Goal: Task Accomplishment & Management: Use online tool/utility

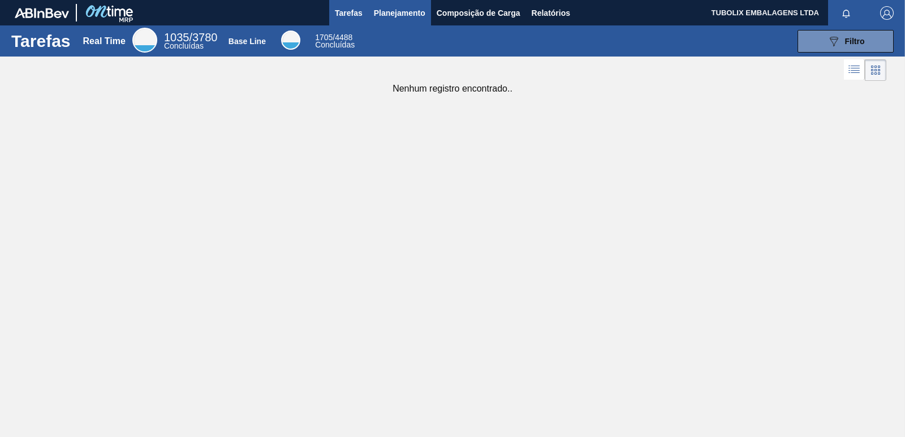
click at [396, 10] on span "Planejamento" at bounding box center [399, 13] width 51 height 14
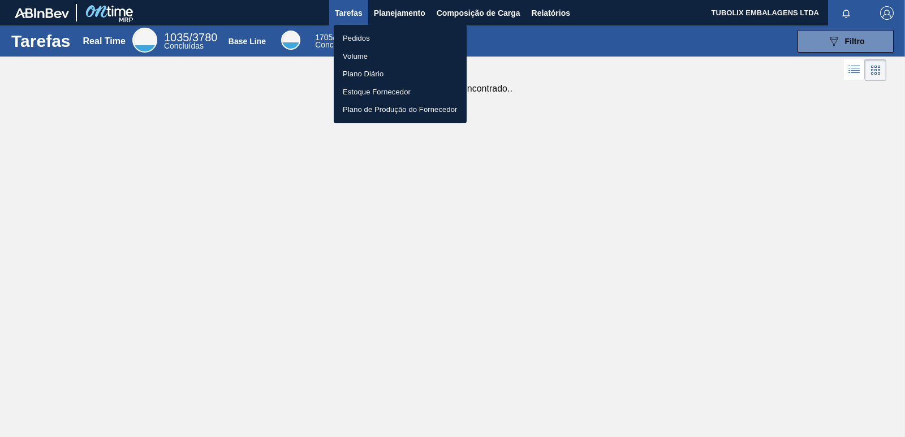
click at [353, 32] on li "Pedidos" at bounding box center [400, 38] width 133 height 18
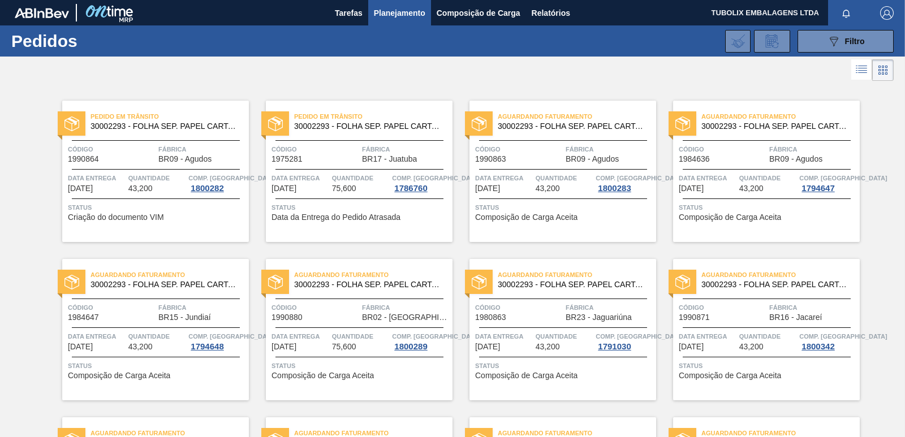
drag, startPoint x: 821, startPoint y: 40, endPoint x: 826, endPoint y: 61, distance: 22.1
click at [822, 39] on button "089F7B8B-B2A5-4AFE-B5C0-19BA573D28AC Filtro" at bounding box center [845, 41] width 96 height 23
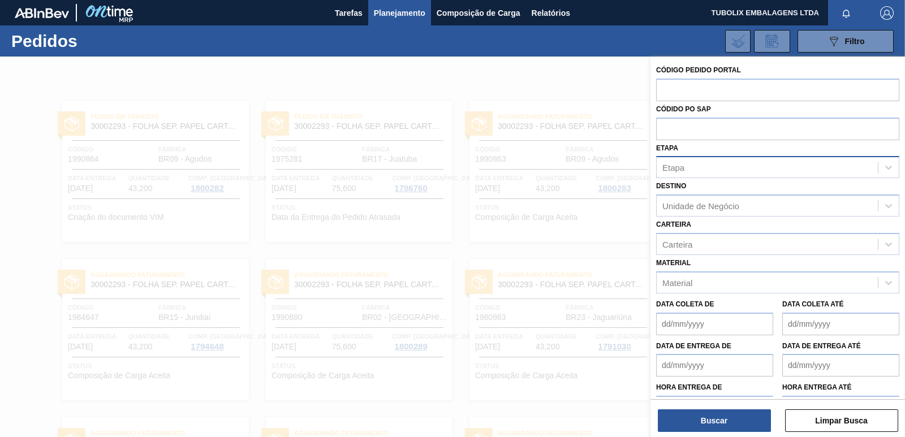
click at [698, 165] on div "Etapa" at bounding box center [767, 167] width 221 height 16
click at [701, 169] on div "Etapa" at bounding box center [767, 167] width 221 height 16
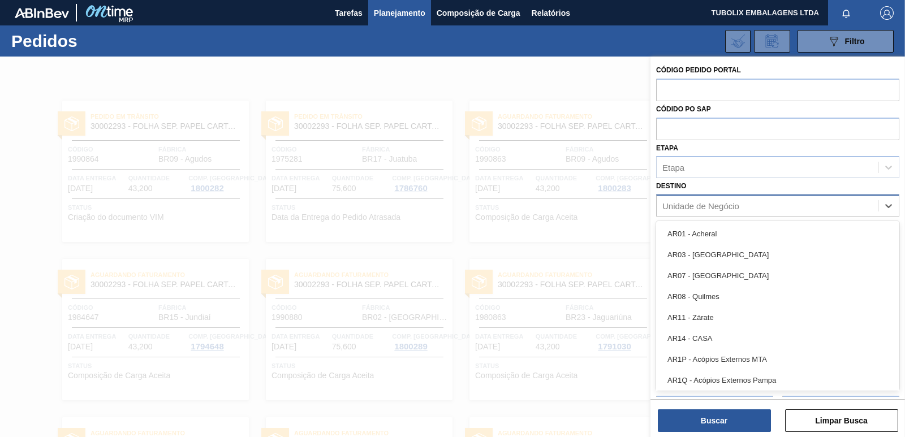
click at [711, 204] on div "Unidade de Negócio" at bounding box center [700, 206] width 77 height 10
type input "ag"
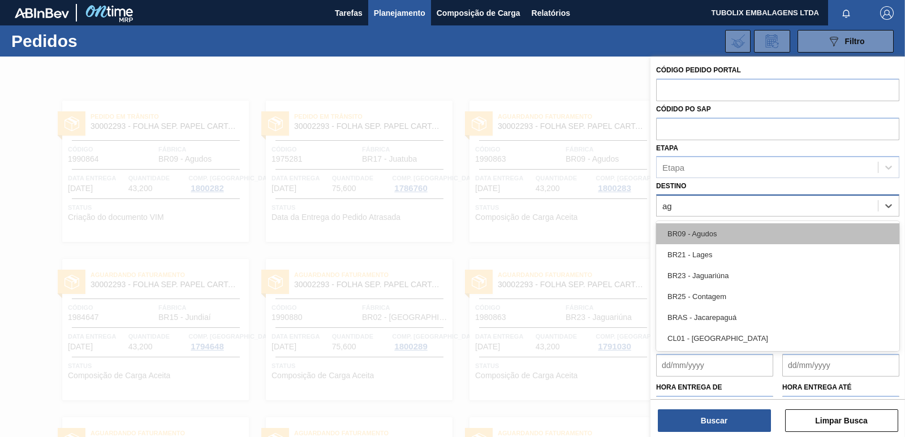
click at [706, 232] on div "BR09 - Agudos" at bounding box center [777, 233] width 243 height 21
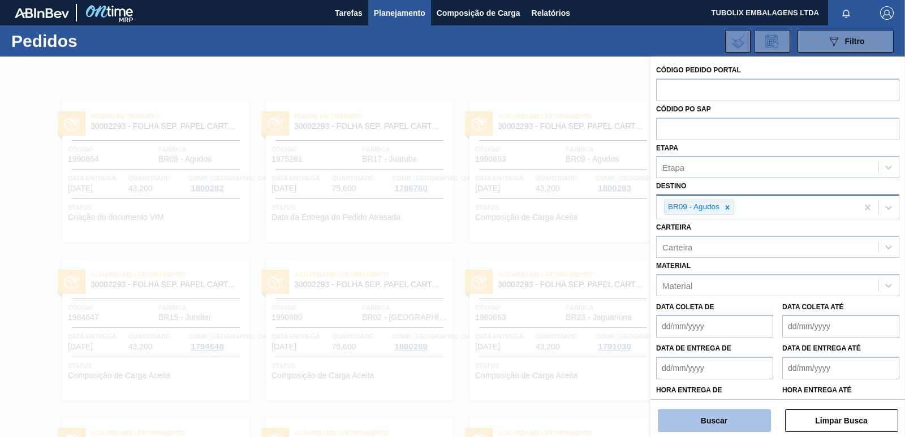
click at [755, 419] on button "Buscar" at bounding box center [714, 420] width 113 height 23
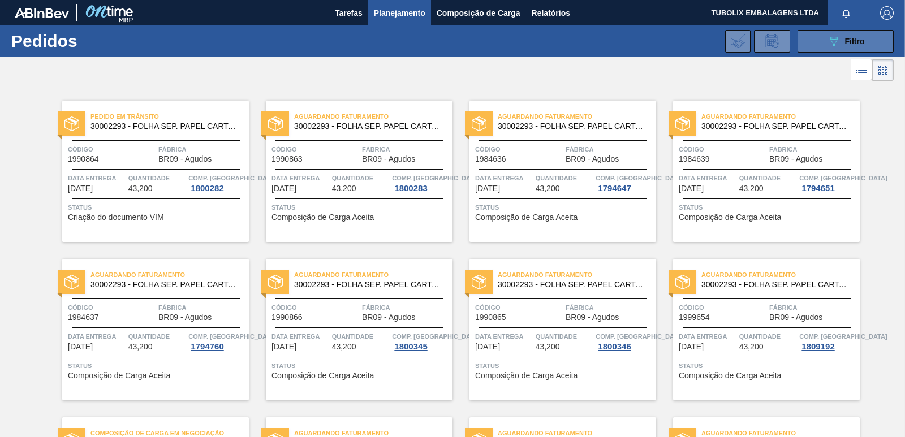
click at [850, 41] on span "Filtro" at bounding box center [855, 41] width 20 height 9
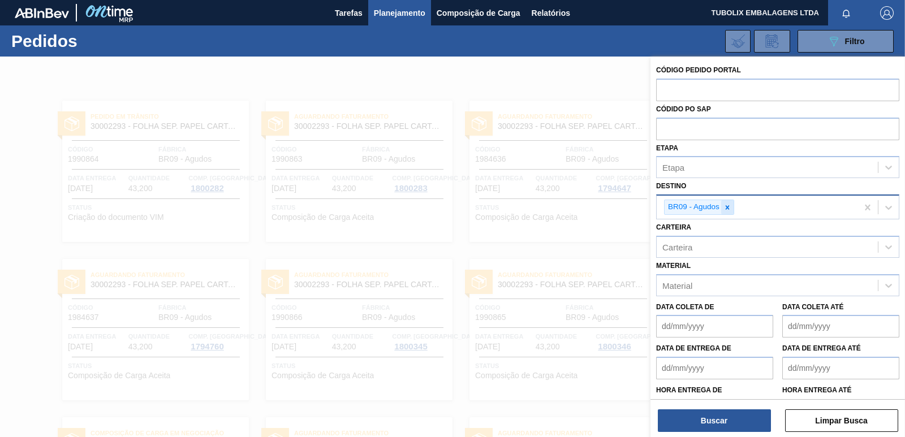
click at [732, 205] on div at bounding box center [727, 207] width 12 height 14
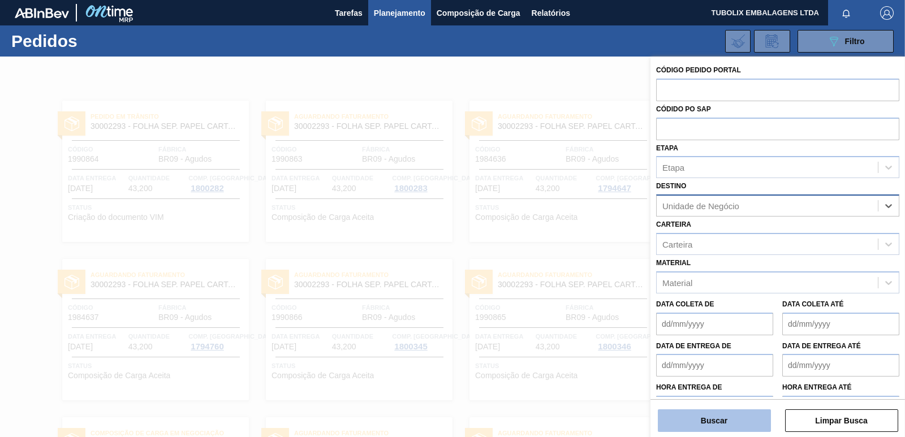
click at [709, 424] on button "Buscar" at bounding box center [714, 420] width 113 height 23
